Goal: Book appointment/travel/reservation

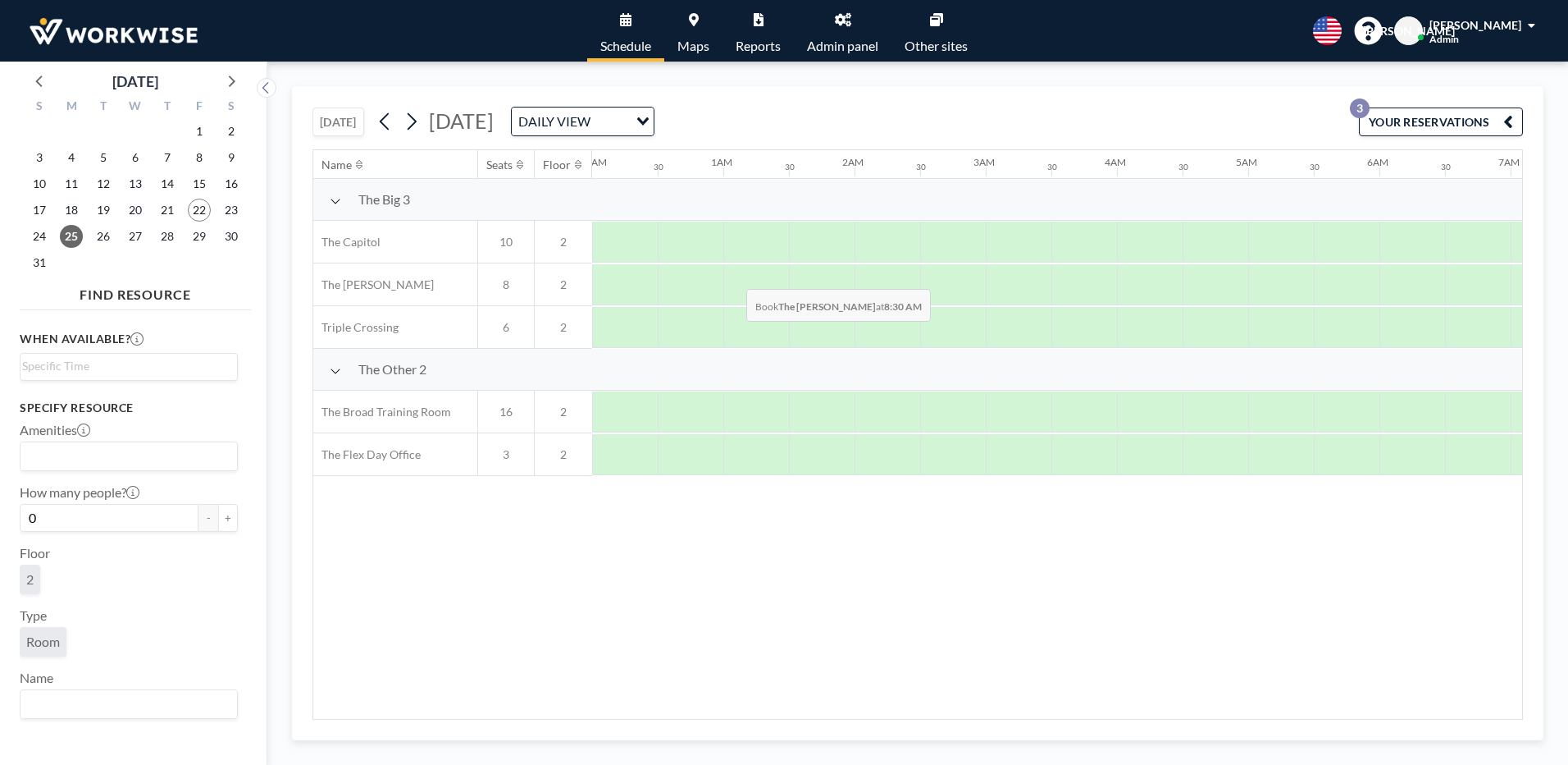
scroll to position [0, 984]
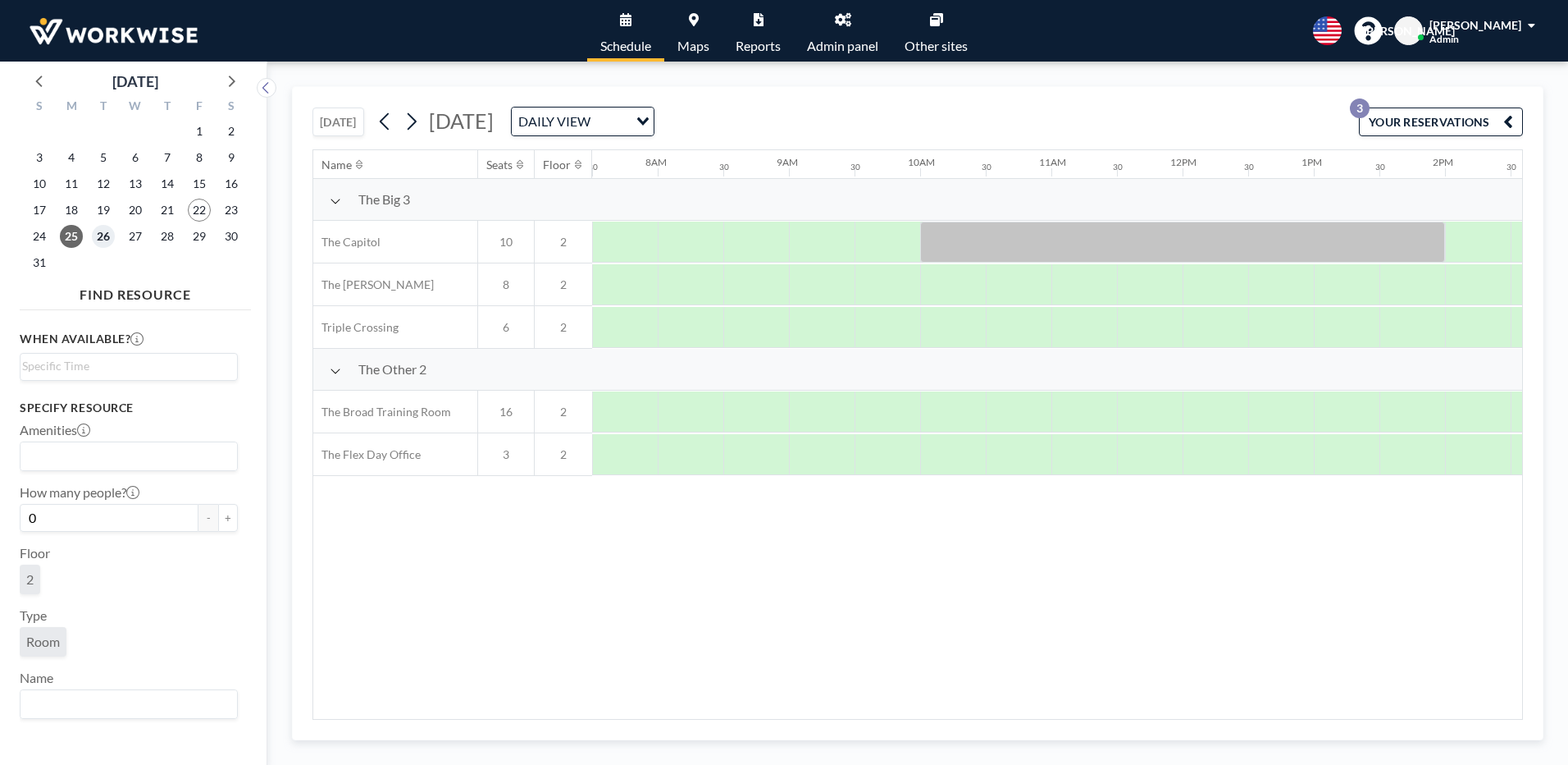
click at [103, 238] on span "26" at bounding box center [103, 236] width 23 height 23
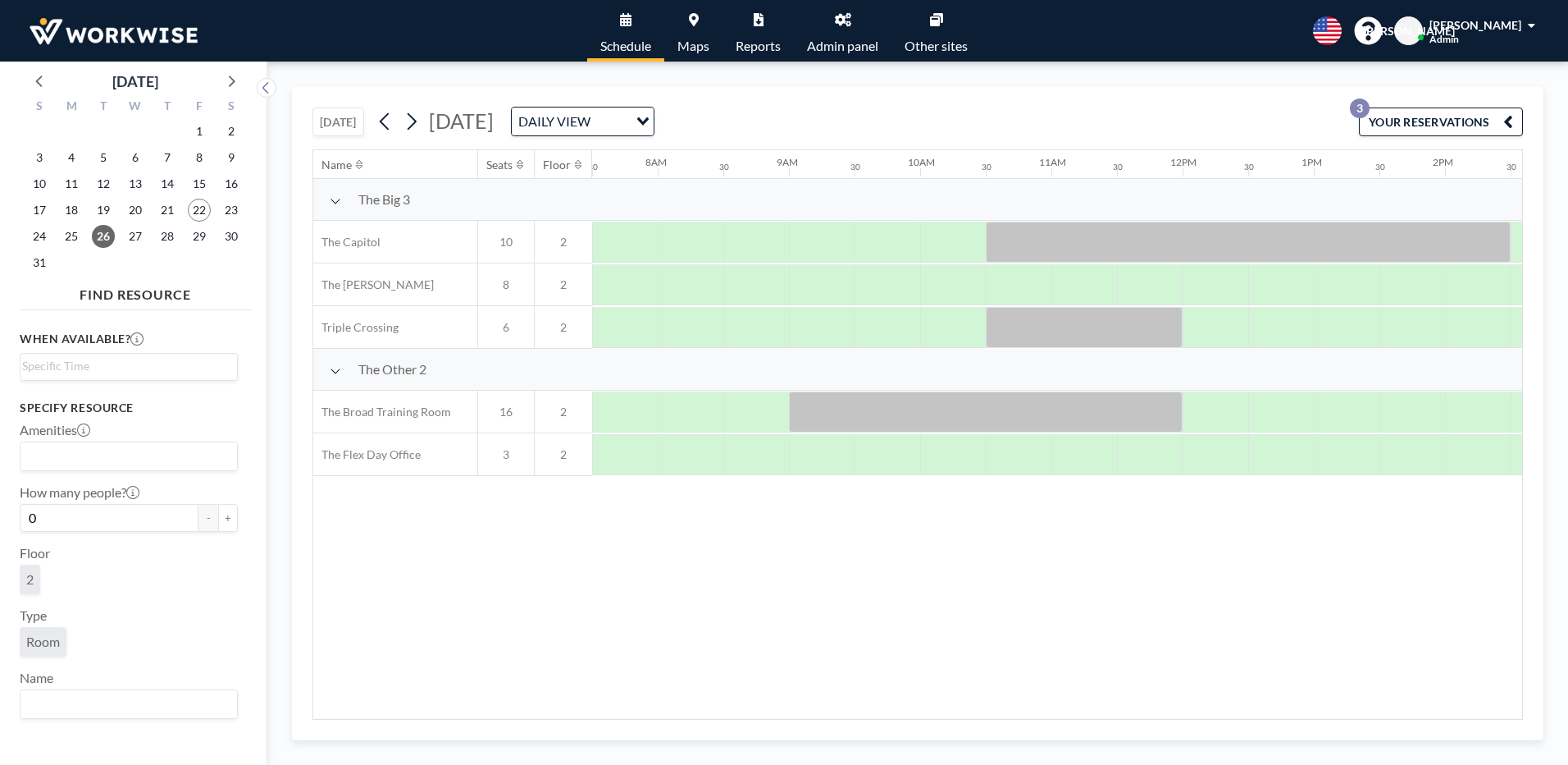
click at [145, 244] on div "27" at bounding box center [135, 236] width 32 height 26
click at [132, 236] on span "27" at bounding box center [135, 236] width 23 height 23
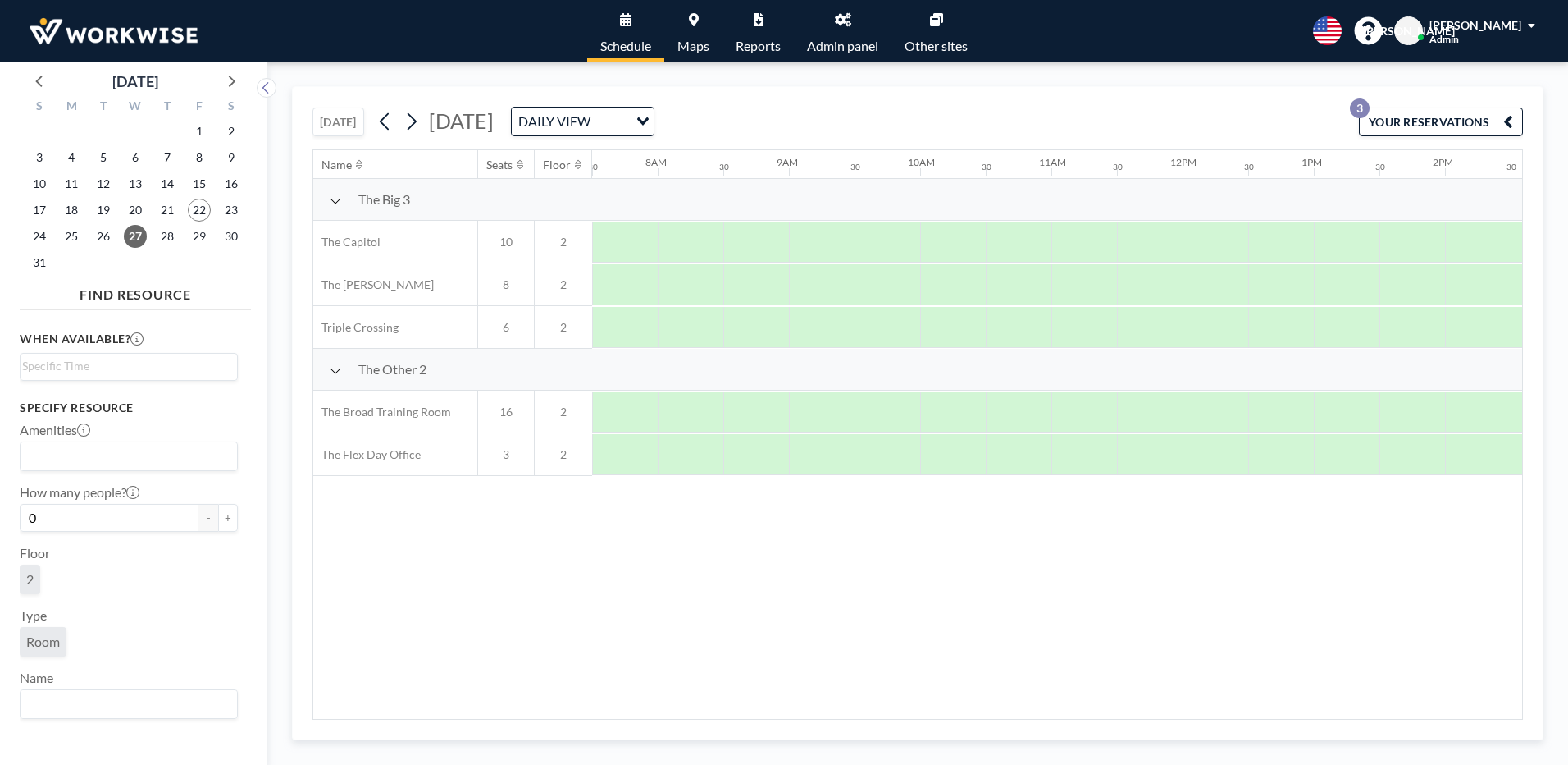
click at [183, 224] on div "29" at bounding box center [198, 236] width 32 height 26
click at [175, 235] on span "28" at bounding box center [167, 236] width 23 height 23
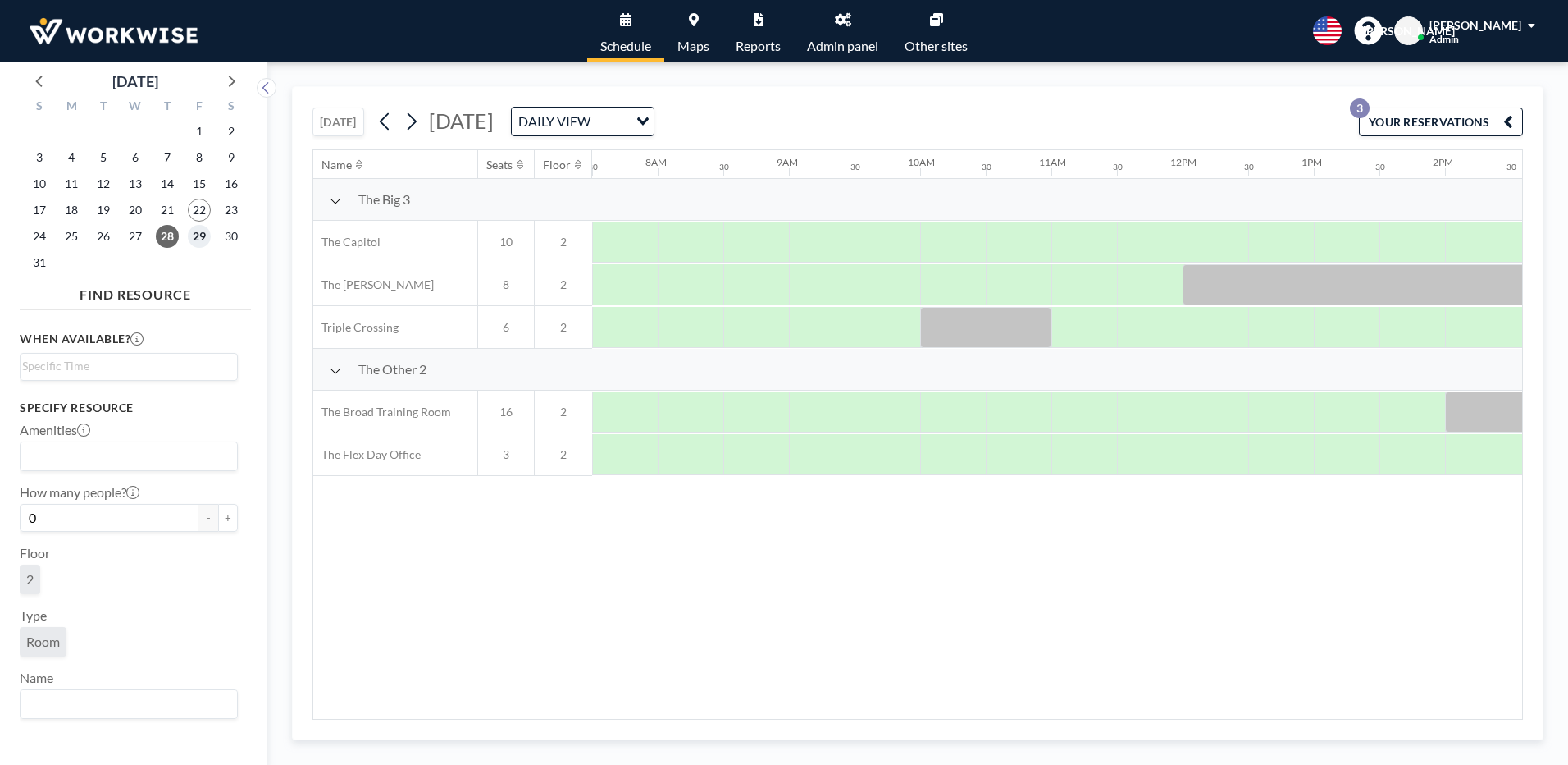
click at [194, 235] on span "29" at bounding box center [199, 236] width 23 height 23
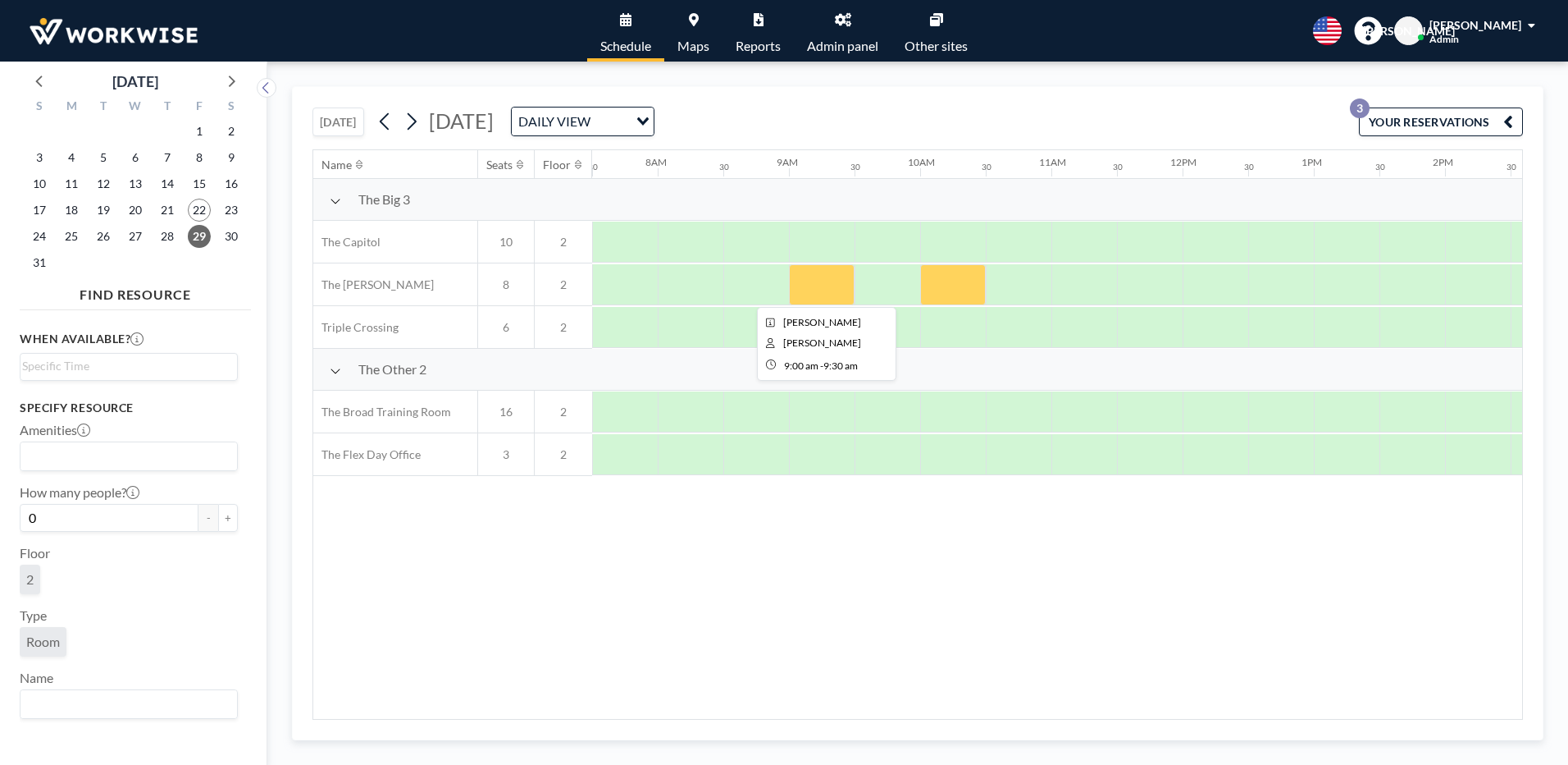
click at [814, 280] on div at bounding box center [821, 285] width 66 height 41
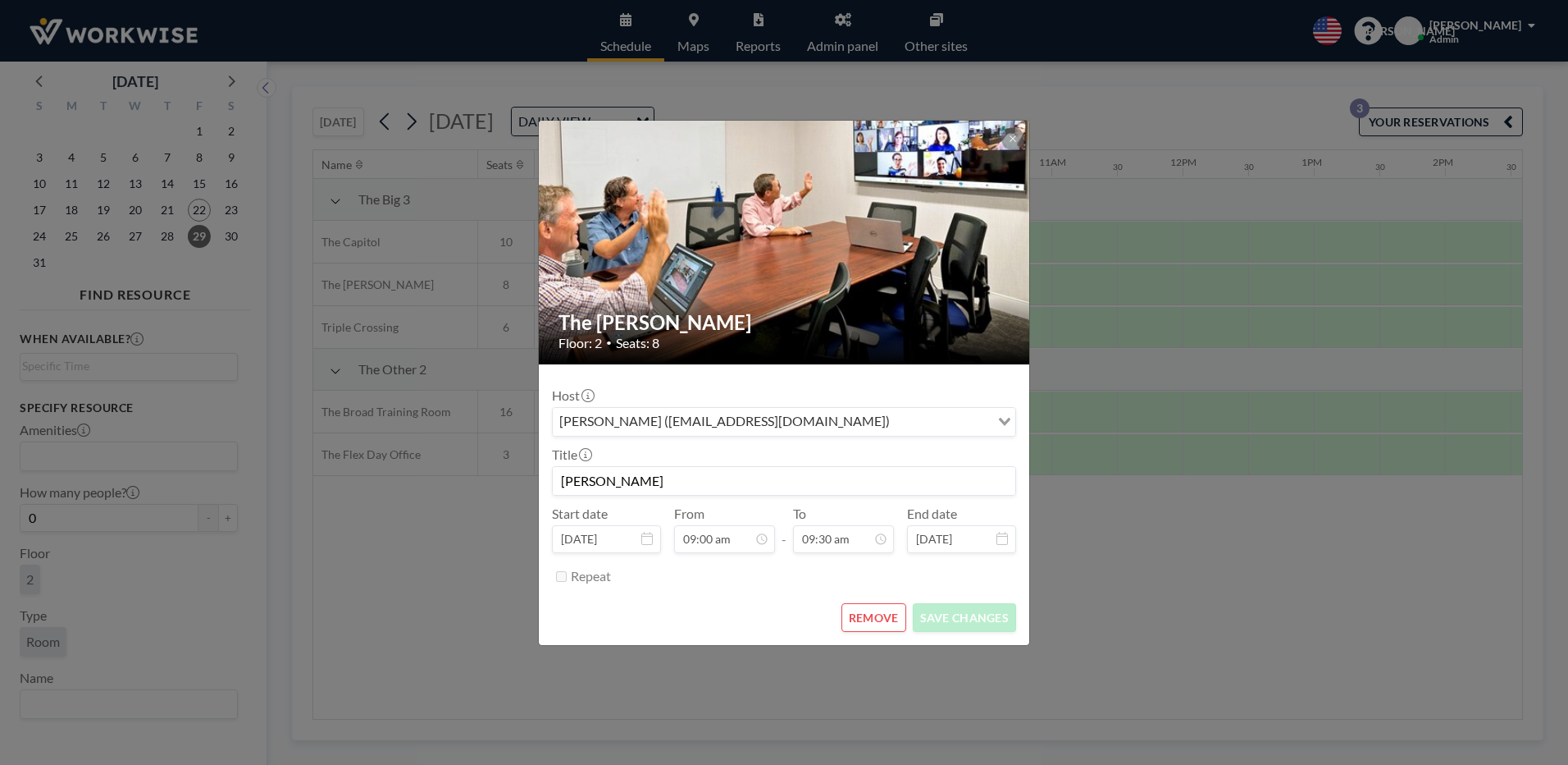
click at [359, 583] on div "The [PERSON_NAME] Floor: 2 • Seats: 8 Host [PERSON_NAME] ([EMAIL_ADDRESS][DOMAI…" at bounding box center [784, 382] width 1568 height 765
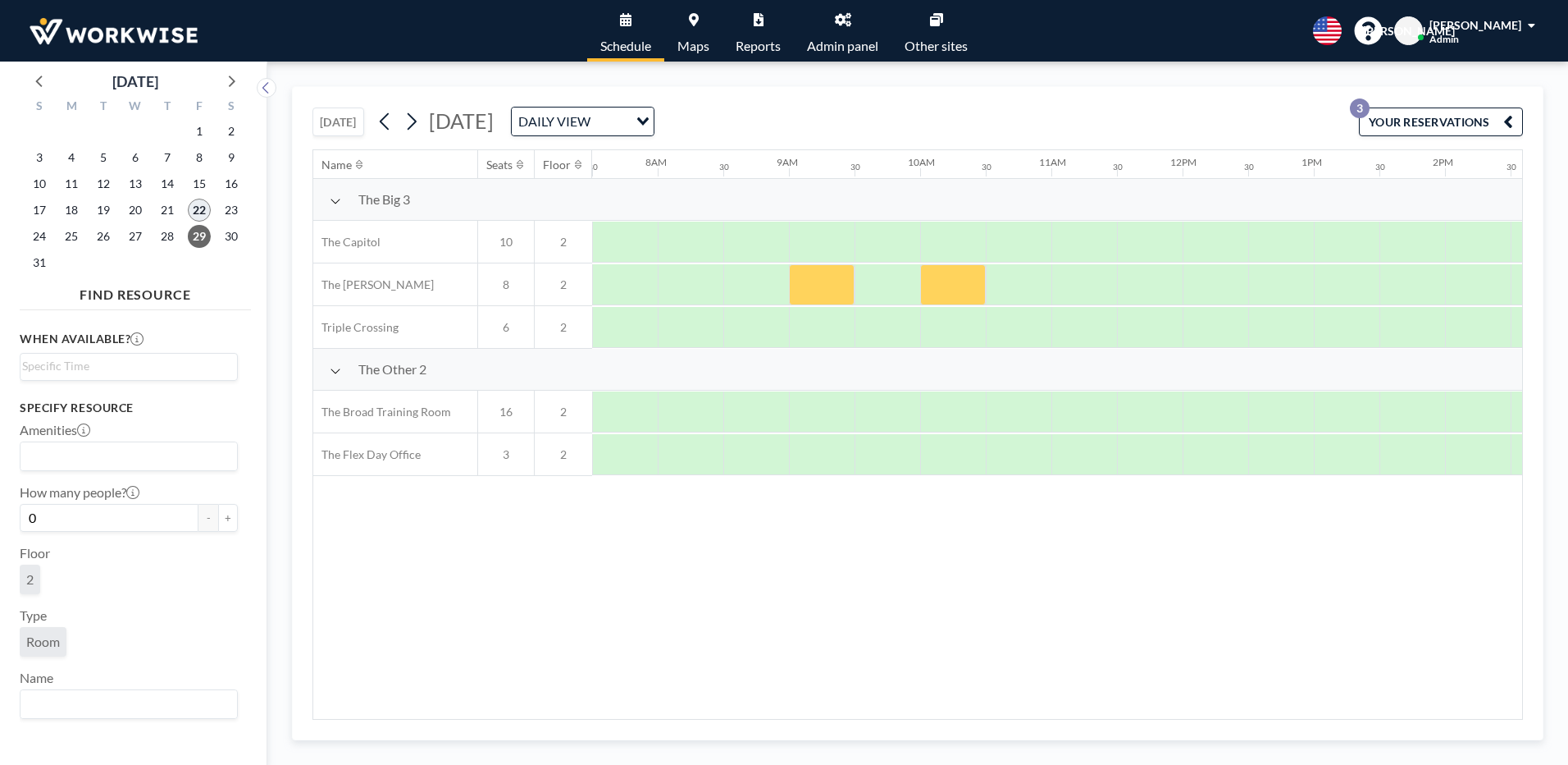
click at [201, 203] on span "22" at bounding box center [199, 209] width 23 height 23
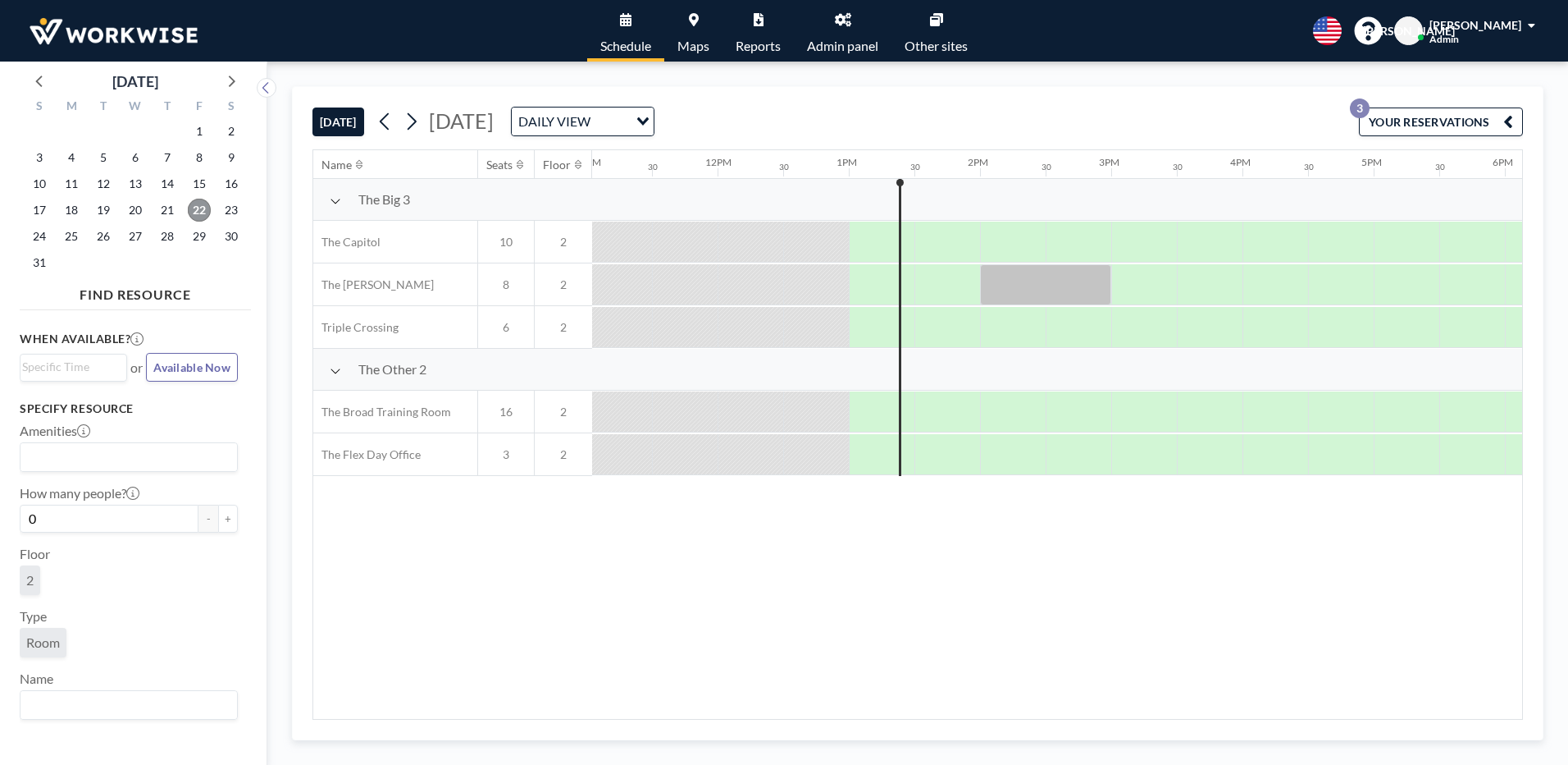
scroll to position [0, 1641]
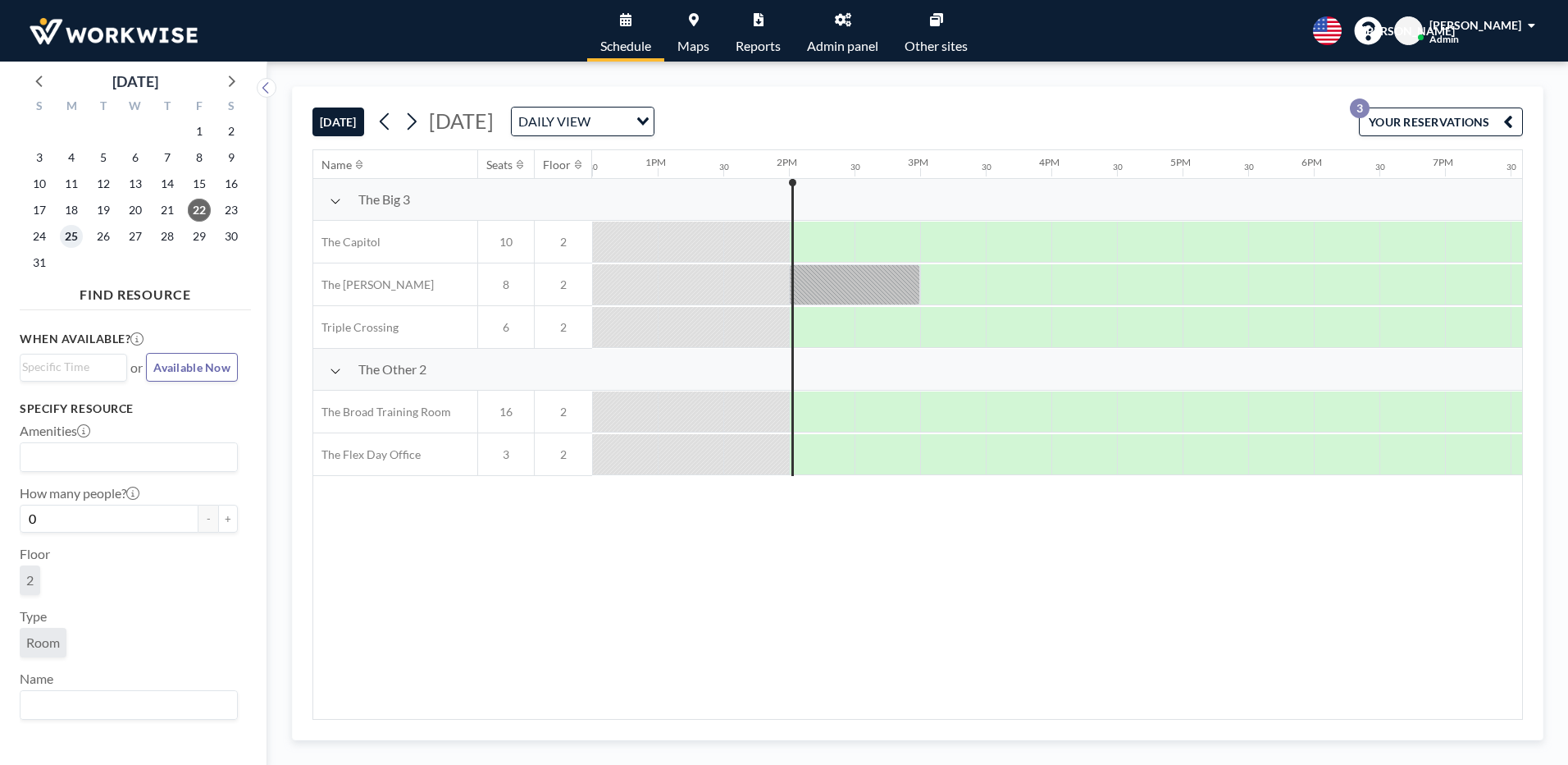
click at [79, 239] on span "25" at bounding box center [71, 236] width 23 height 23
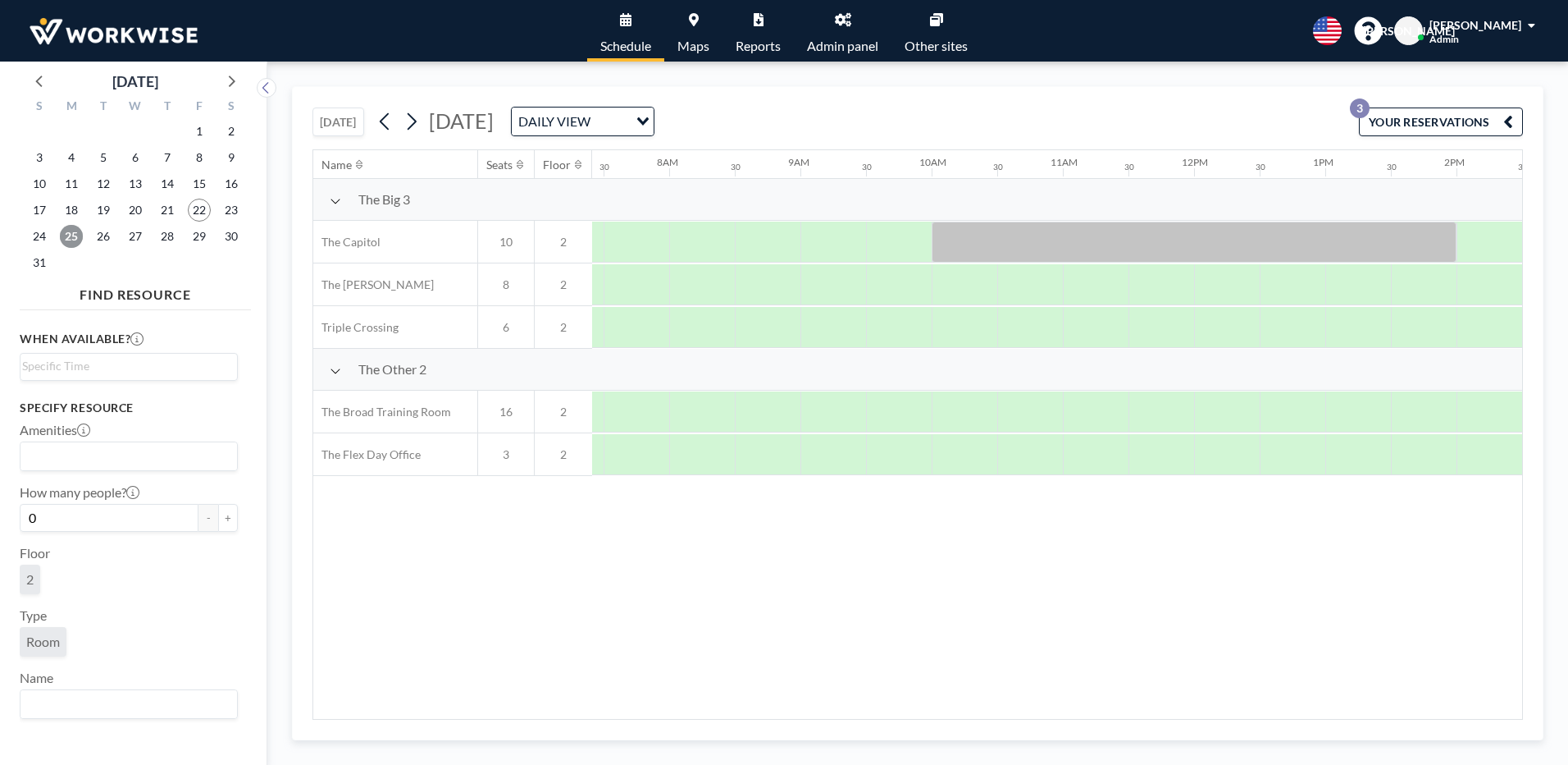
scroll to position [0, 984]
click at [97, 239] on span "26" at bounding box center [103, 236] width 23 height 23
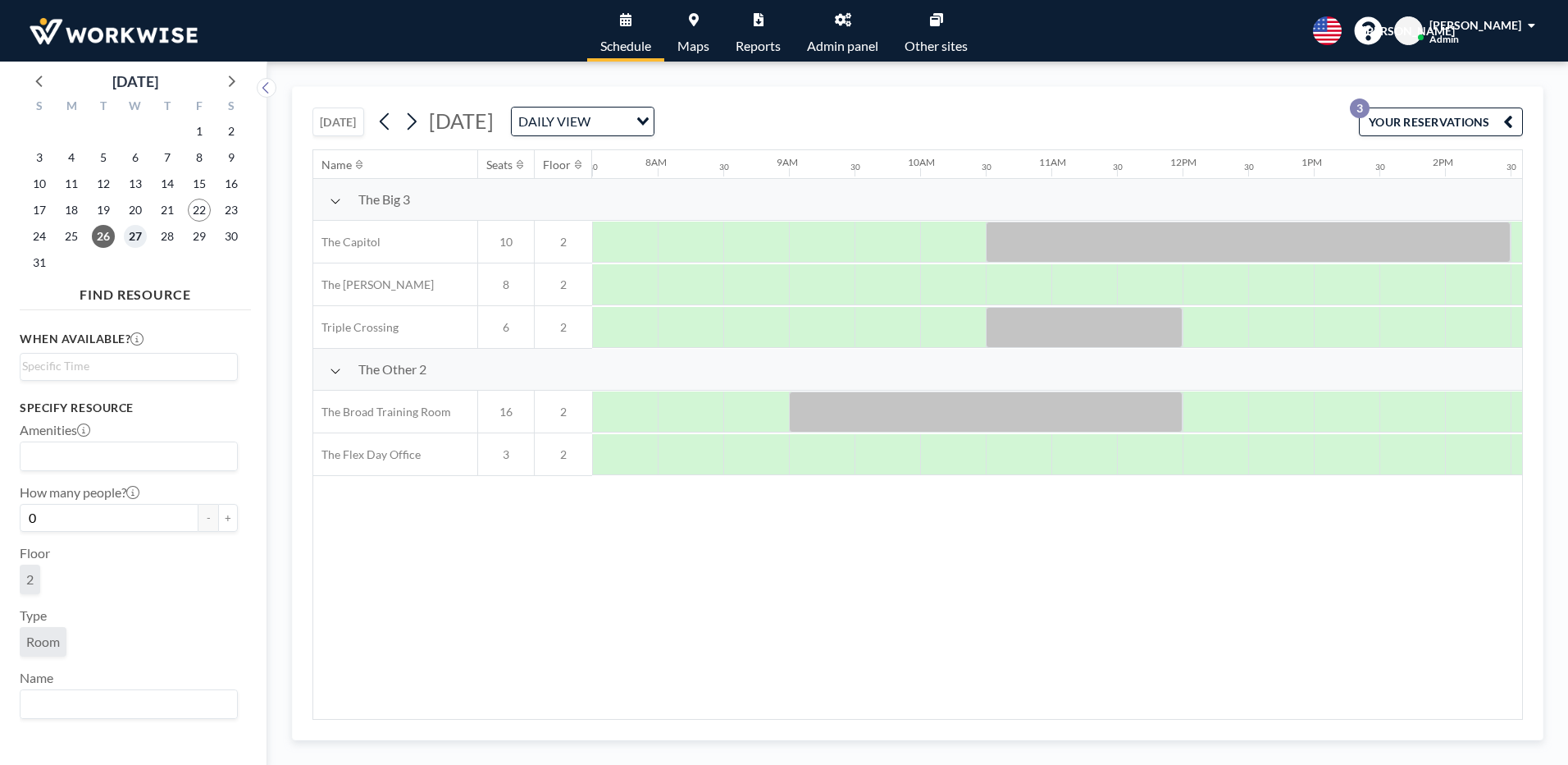
click at [133, 232] on span "27" at bounding box center [135, 236] width 23 height 23
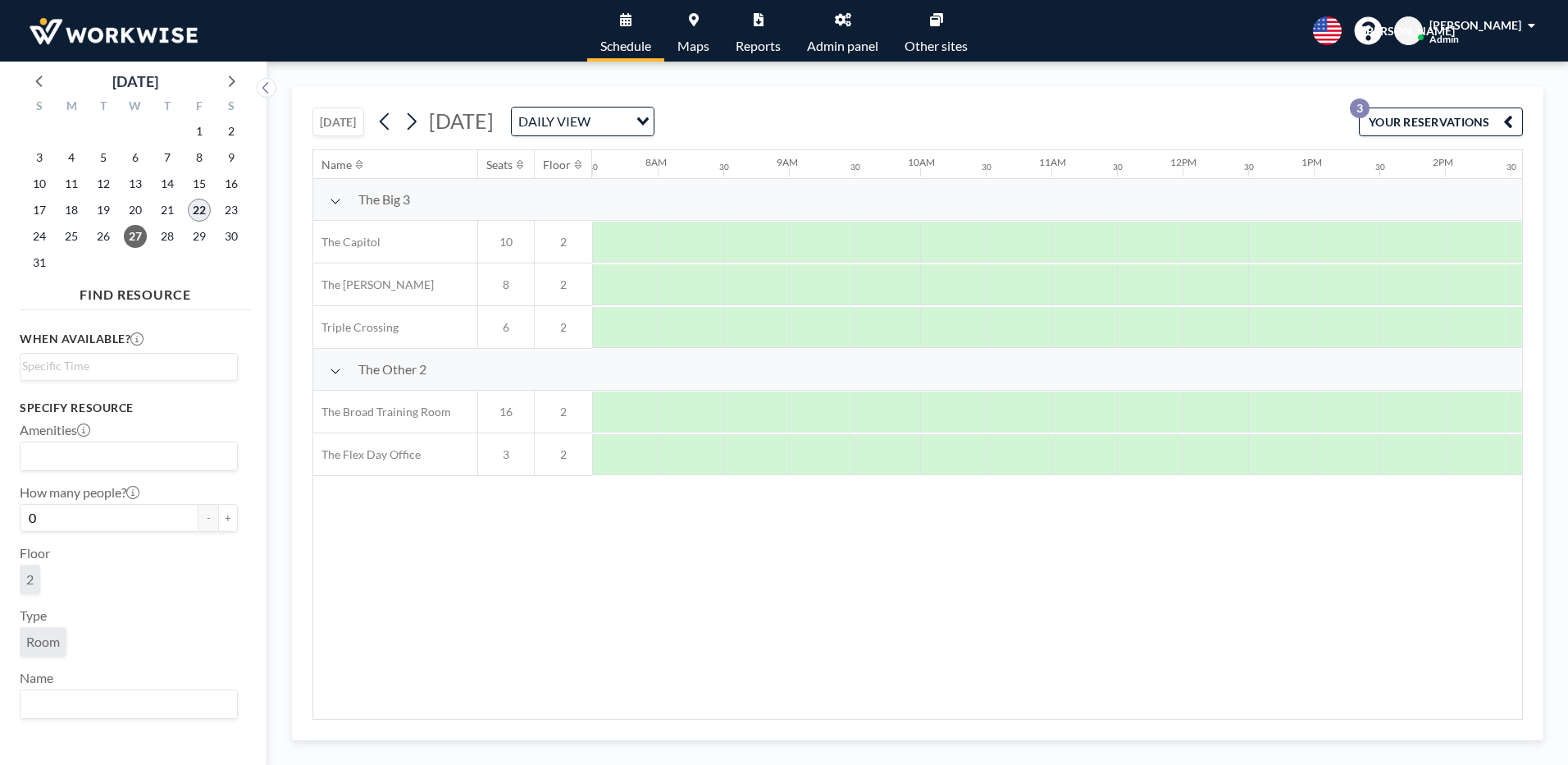
click at [199, 210] on span "22" at bounding box center [199, 209] width 23 height 23
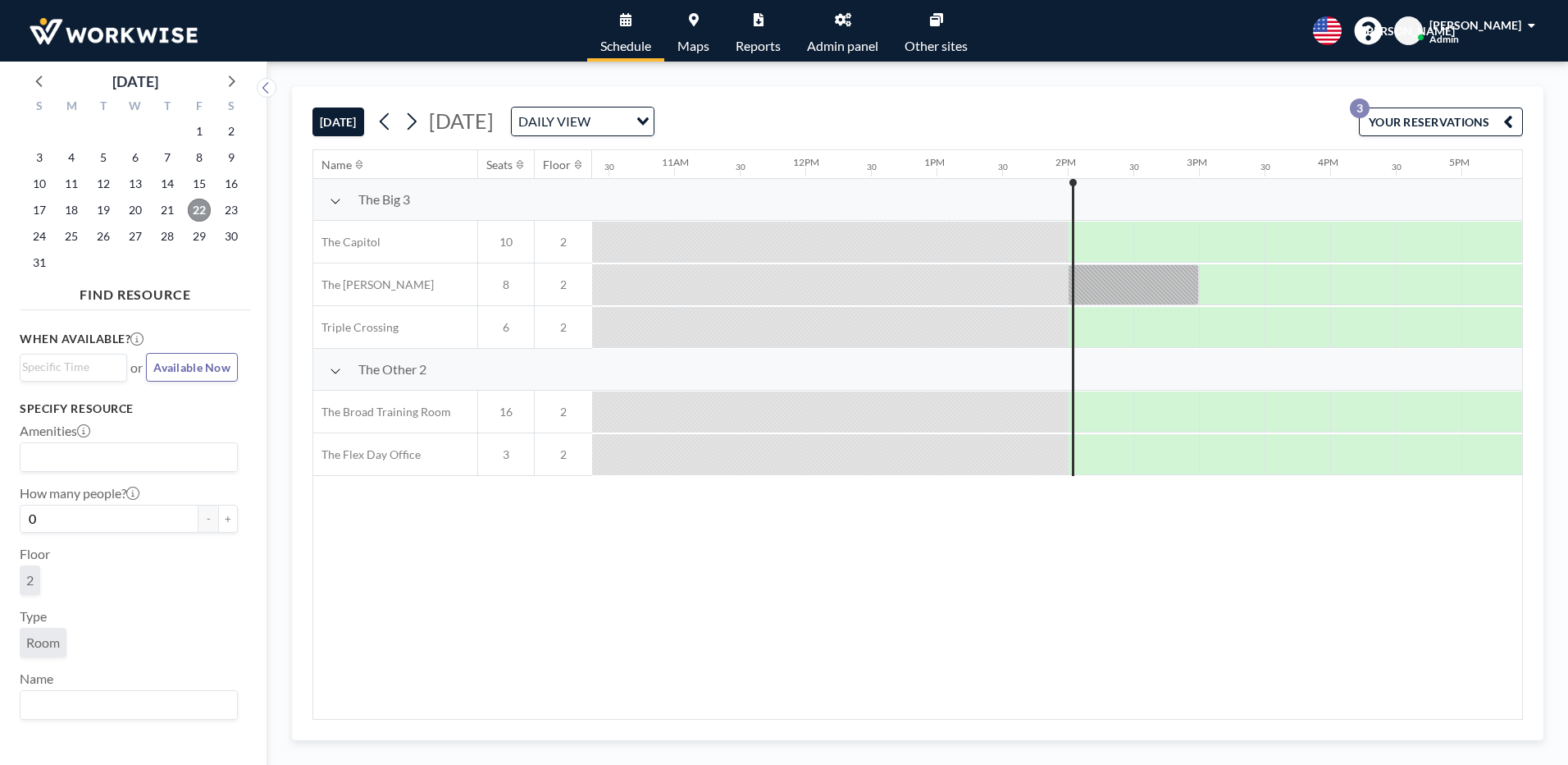
scroll to position [0, 1771]
